Goal: Task Accomplishment & Management: Use online tool/utility

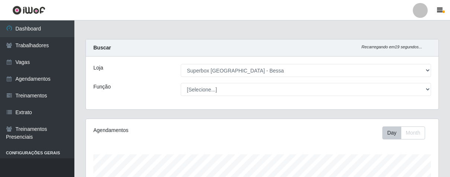
select select "206"
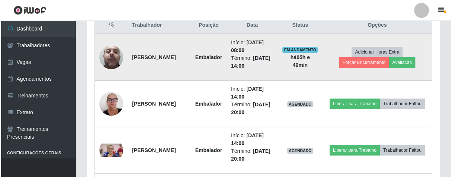
scroll to position [375, 0]
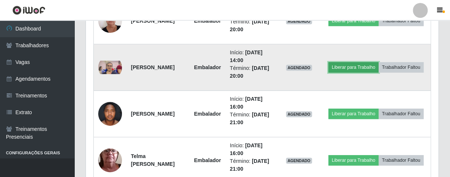
click at [379, 62] on button "Liberar para Trabalho" at bounding box center [354, 67] width 50 height 10
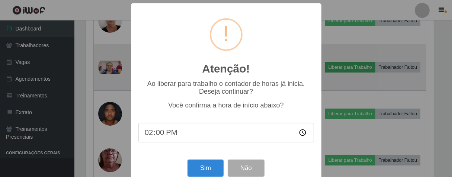
scroll to position [154, 348]
type input "14:00"
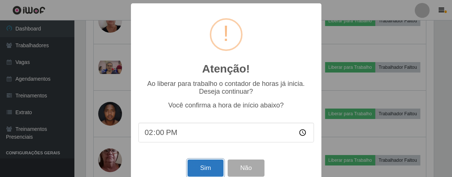
click at [205, 170] on button "Sim" at bounding box center [206, 168] width 36 height 17
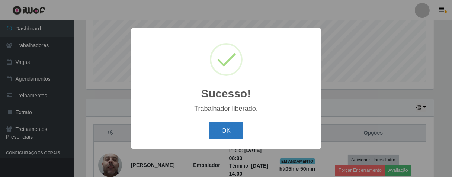
click at [220, 135] on button "OK" at bounding box center [226, 130] width 35 height 17
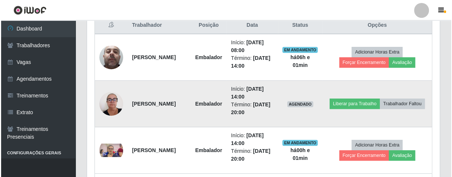
scroll to position [210, 0]
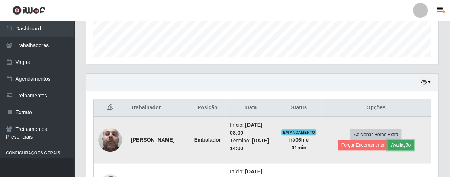
click at [403, 144] on button "Avaliação" at bounding box center [401, 145] width 26 height 10
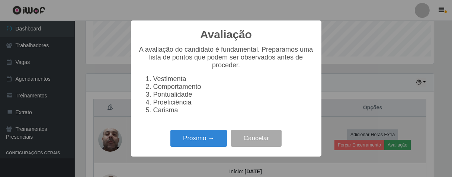
scroll to position [154, 348]
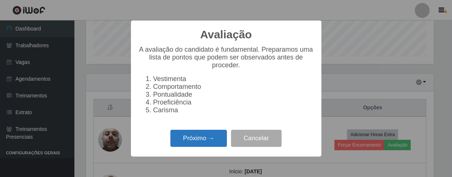
click at [206, 143] on button "Próximo →" at bounding box center [198, 138] width 57 height 17
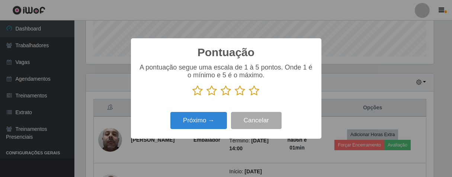
scroll to position [371975, 371781]
click at [241, 93] on icon at bounding box center [240, 90] width 10 height 11
click at [235, 96] on input "radio" at bounding box center [235, 96] width 0 height 0
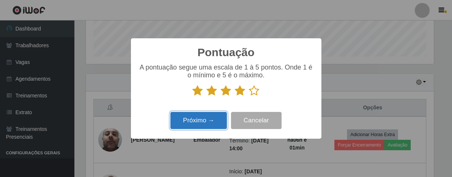
click at [211, 119] on button "Próximo →" at bounding box center [198, 120] width 57 height 17
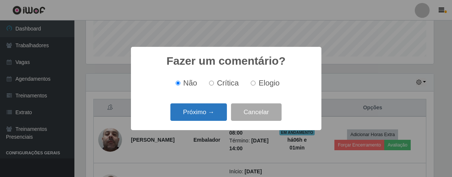
click at [218, 112] on button "Próximo →" at bounding box center [198, 111] width 57 height 17
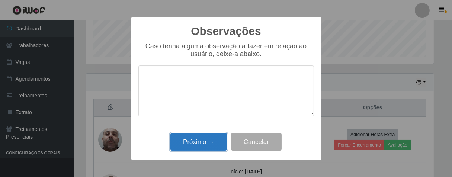
click at [215, 140] on button "Próximo →" at bounding box center [198, 141] width 57 height 17
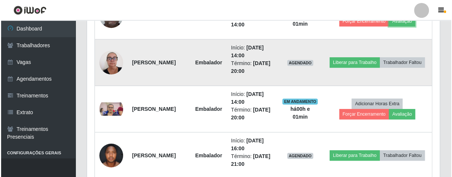
scroll to position [292, 0]
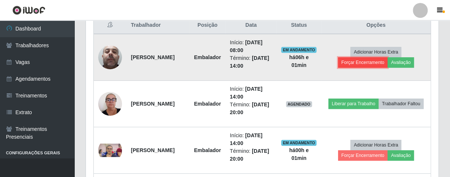
click at [351, 62] on button "Forçar Encerramento" at bounding box center [363, 62] width 50 height 10
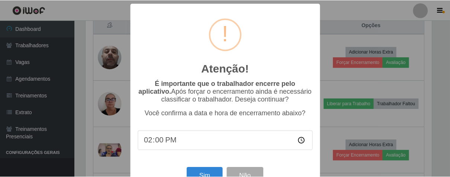
scroll to position [26, 0]
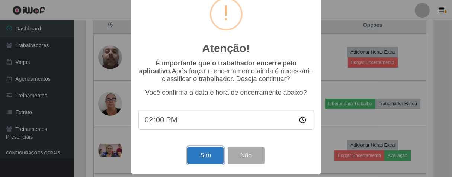
click at [195, 154] on button "Sim" at bounding box center [206, 155] width 36 height 17
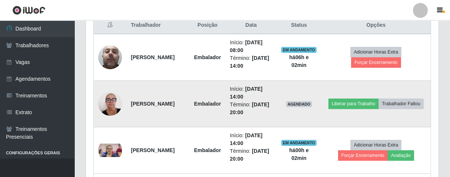
scroll to position [154, 348]
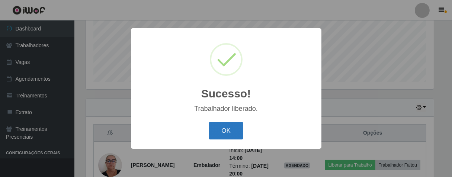
click at [239, 131] on button "OK" at bounding box center [226, 130] width 35 height 17
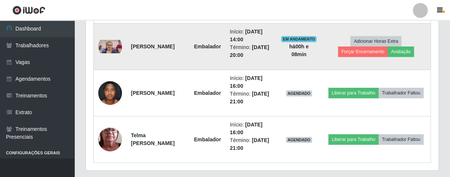
scroll to position [267, 0]
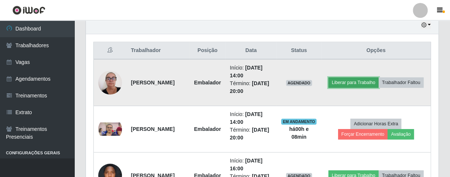
click at [379, 79] on button "Liberar para Trabalho" at bounding box center [354, 82] width 50 height 10
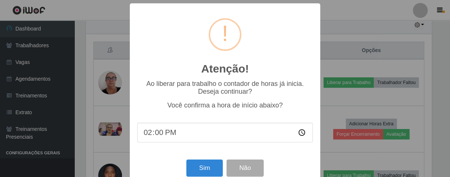
scroll to position [154, 348]
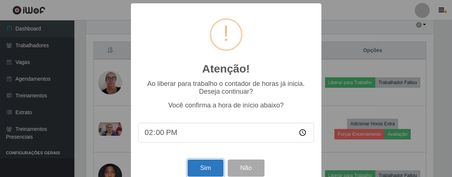
click at [210, 169] on button "Sim" at bounding box center [206, 168] width 36 height 17
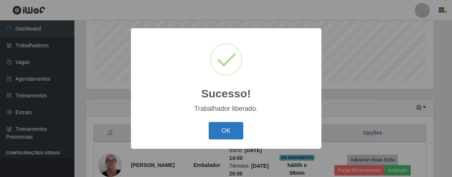
click at [221, 131] on button "OK" at bounding box center [226, 130] width 35 height 17
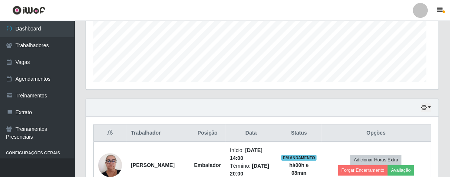
scroll to position [154, 352]
